Goal: Entertainment & Leisure: Consume media (video, audio)

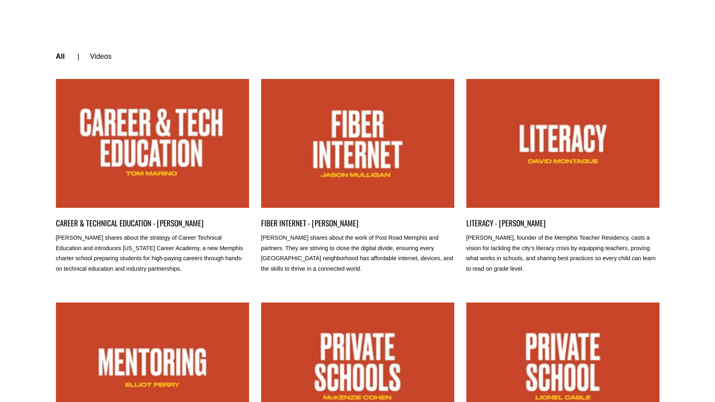
click at [155, 171] on link "CAREER & TECHNICAL EDUCATION - TOM MARINO" at bounding box center [152, 143] width 193 height 129
click at [164, 180] on link "CAREER & TECHNICAL EDUCATION - TOM MARINO" at bounding box center [152, 143] width 193 height 129
